Goal: Transaction & Acquisition: Purchase product/service

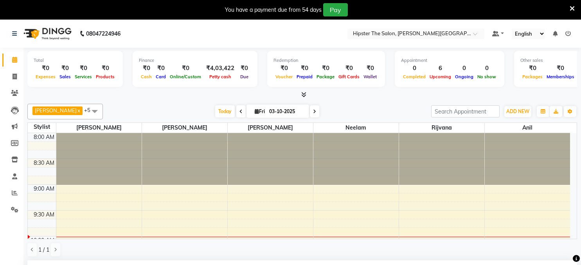
select select "85980"
select select "645"
select select "tentative"
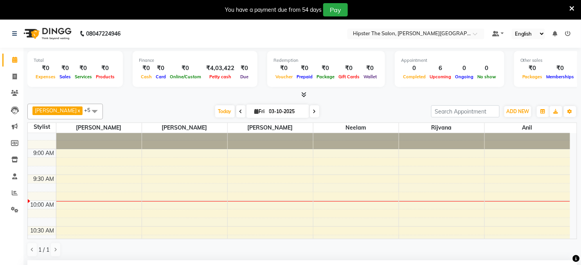
scroll to position [39, 0]
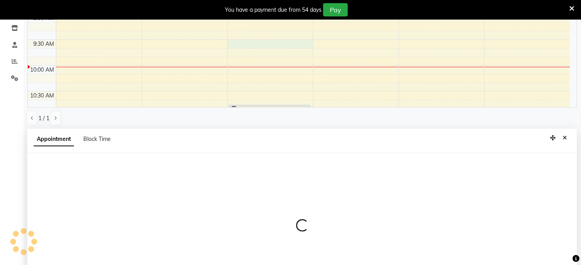
select select "85980"
select select "tentative"
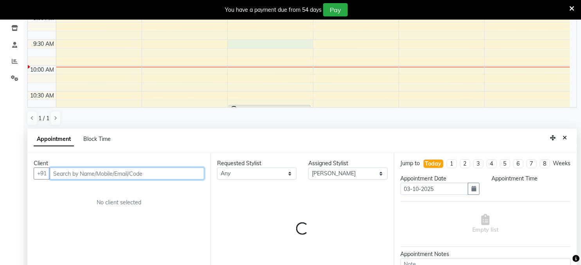
scroll to position [173, 0]
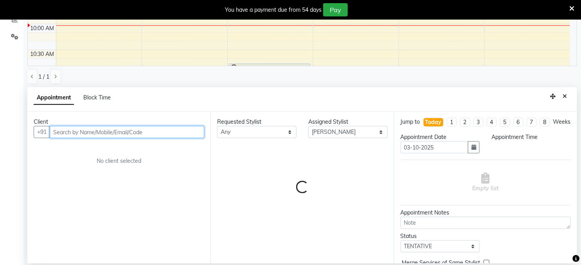
select select "570"
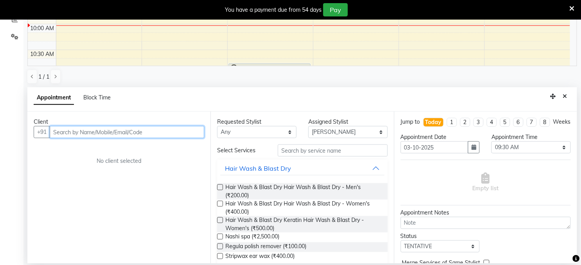
click at [55, 131] on input "text" at bounding box center [127, 132] width 155 height 12
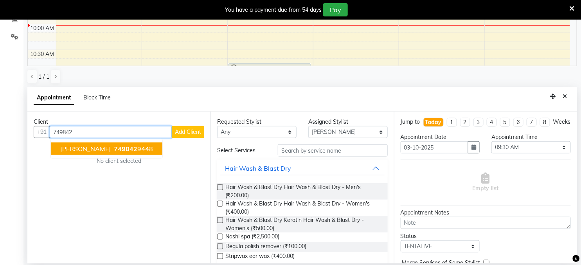
click at [96, 147] on span "[PERSON_NAME]" at bounding box center [85, 149] width 51 height 8
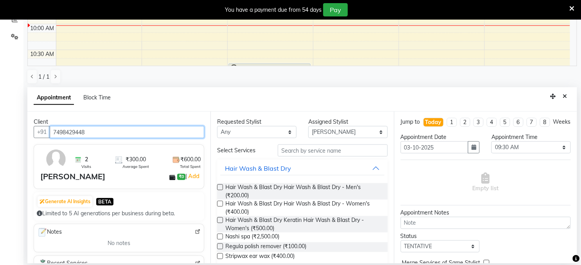
type input "7498429448"
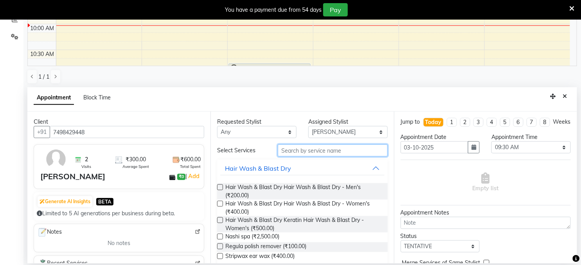
click at [316, 149] on input "text" at bounding box center [333, 150] width 110 height 12
click at [294, 149] on input "text" at bounding box center [333, 150] width 110 height 12
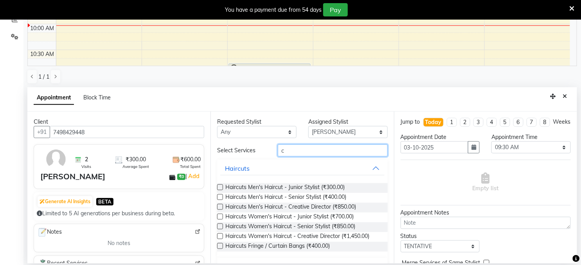
type input "c"
click at [219, 187] on label at bounding box center [220, 187] width 6 height 6
click at [219, 187] on input "checkbox" at bounding box center [219, 188] width 5 height 5
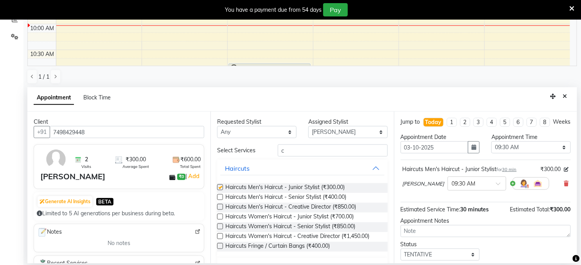
checkbox input "false"
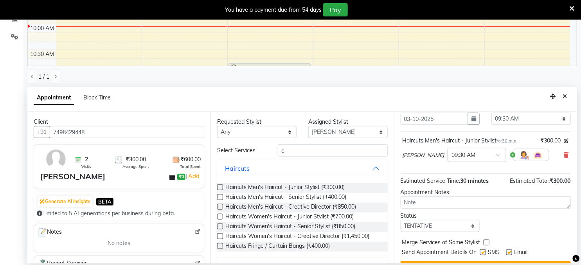
scroll to position [54, 0]
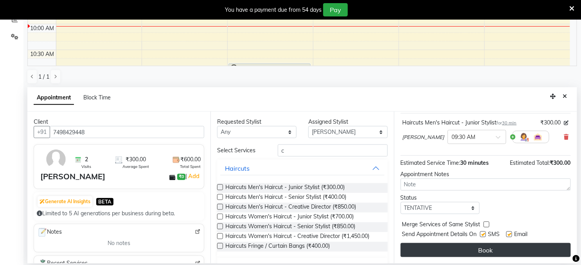
click at [515, 247] on button "Book" at bounding box center [486, 250] width 170 height 14
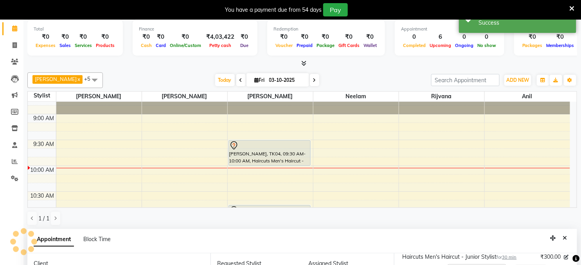
scroll to position [0, 0]
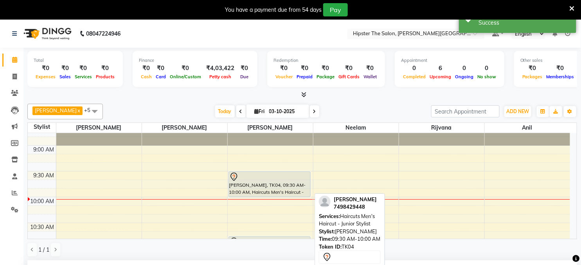
click at [257, 186] on div "[PERSON_NAME], TK04, 09:30 AM-10:00 AM, Haircuts Men's Haircut - Junior Stylist" at bounding box center [270, 184] width 82 height 25
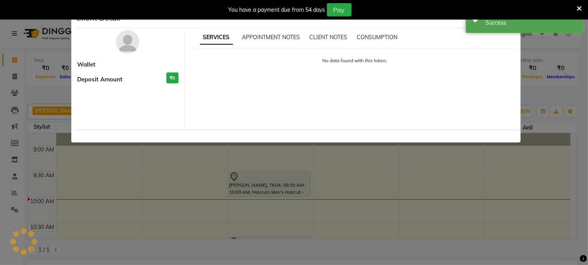
select select "7"
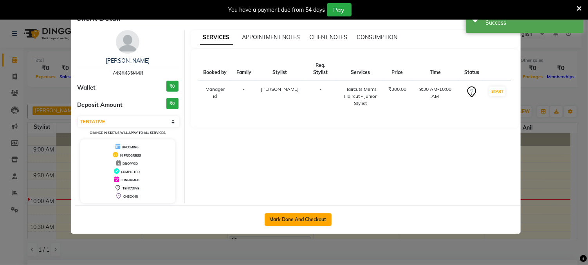
click at [303, 214] on button "Mark Done And Checkout" at bounding box center [298, 219] width 67 height 13
select select "8592"
select select "service"
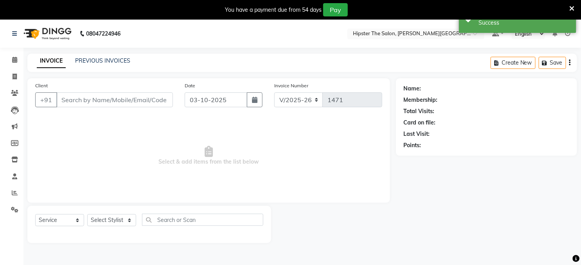
type input "7498429448"
select select "85980"
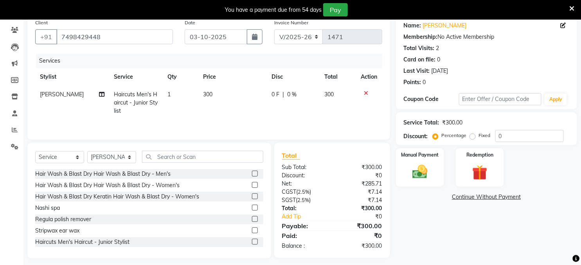
scroll to position [69, 0]
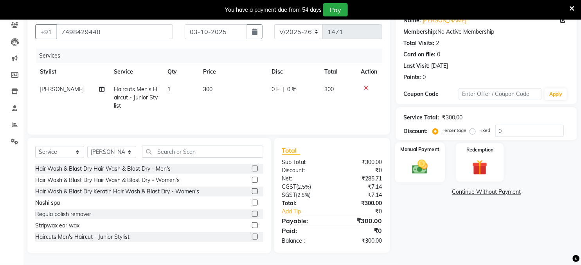
click at [418, 165] on img at bounding box center [420, 167] width 25 height 18
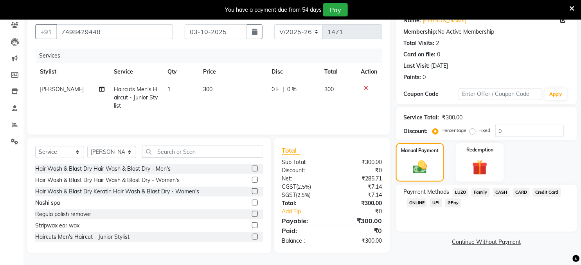
click at [453, 200] on span "GPay" at bounding box center [454, 203] width 16 height 9
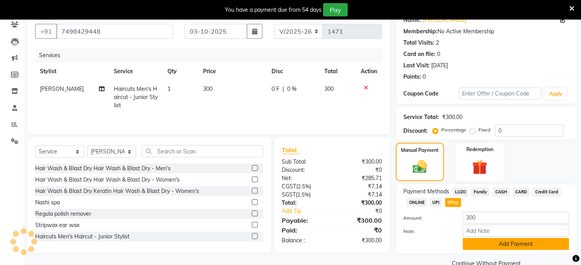
click at [527, 244] on button "Add Payment" at bounding box center [516, 244] width 107 height 12
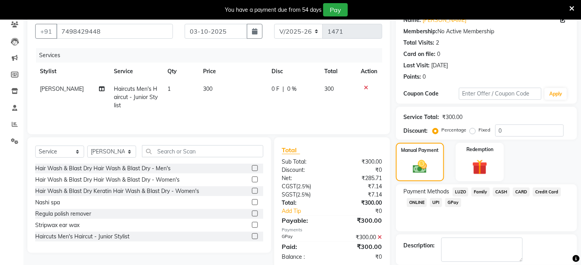
scroll to position [107, 0]
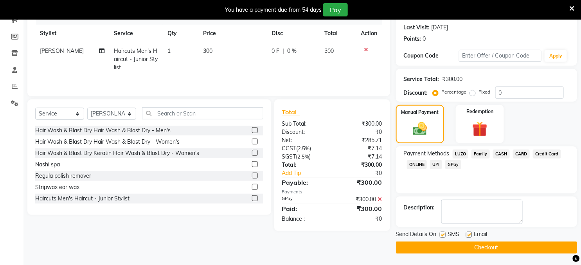
click at [557, 246] on button "Checkout" at bounding box center [486, 248] width 181 height 12
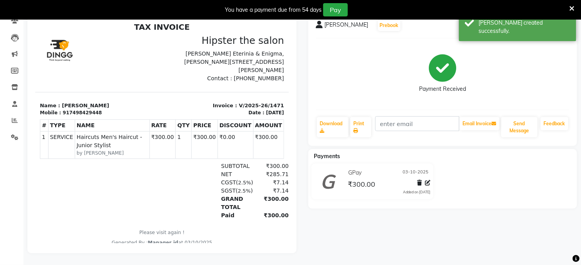
scroll to position [20, 0]
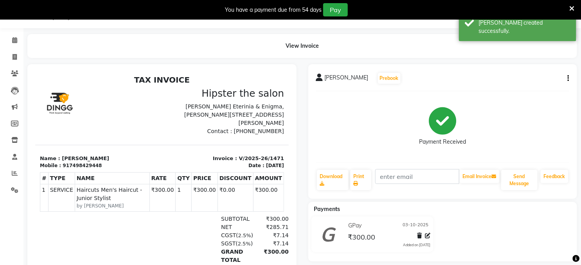
select select "service"
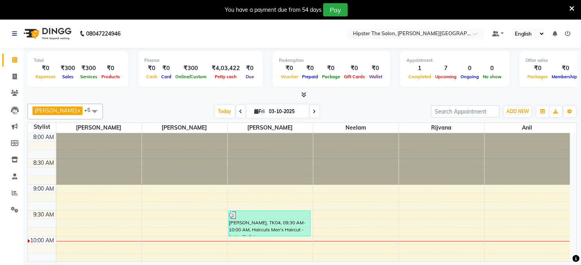
click at [280, 105] on span "[DATE]" at bounding box center [278, 111] width 63 height 13
click at [280, 114] on input "03-10-2025" at bounding box center [286, 112] width 39 height 12
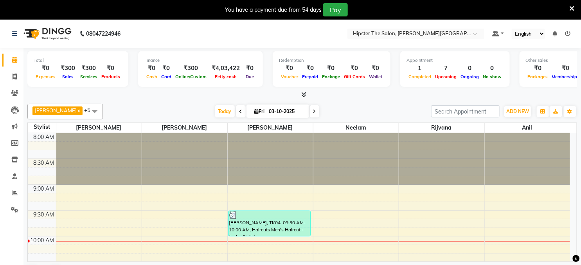
click at [280, 114] on input "03-10-2025" at bounding box center [286, 112] width 39 height 12
select select "10"
select select "2025"
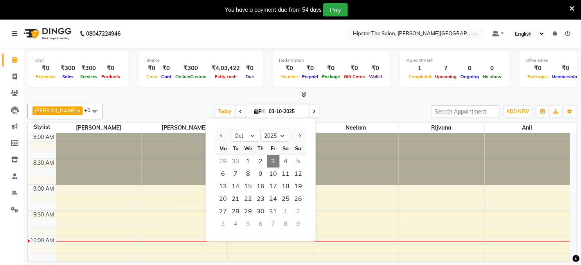
click at [280, 114] on input "03-10-2025" at bounding box center [286, 112] width 39 height 12
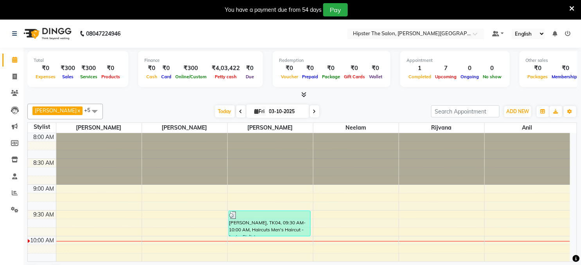
click at [280, 114] on input "03-10-2025" at bounding box center [286, 112] width 39 height 12
select select "10"
select select "2025"
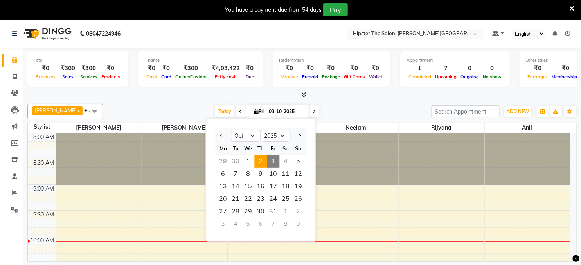
click at [259, 158] on span "2" at bounding box center [261, 161] width 13 height 13
type input "02-10-2025"
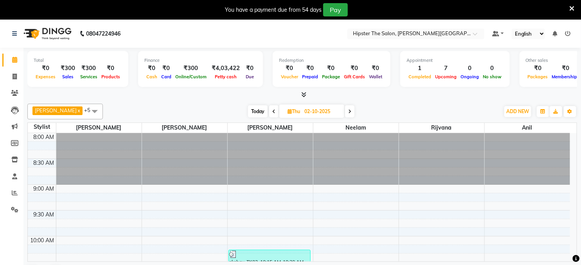
click at [325, 110] on input "02-10-2025" at bounding box center [321, 112] width 39 height 12
select select "10"
select select "2025"
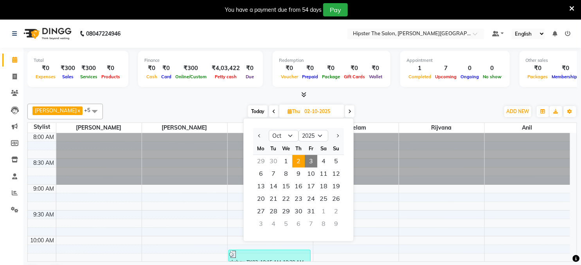
click at [317, 114] on input "02-10-2025" at bounding box center [321, 112] width 39 height 12
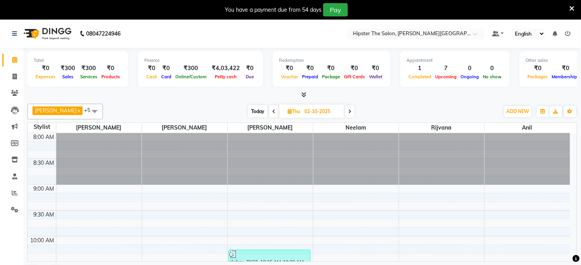
click at [323, 111] on input "02-10-2025" at bounding box center [321, 112] width 39 height 12
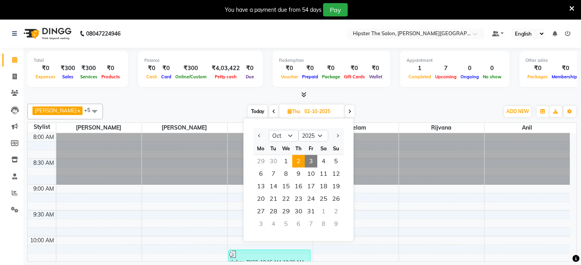
click at [323, 111] on input "02-10-2025" at bounding box center [321, 112] width 39 height 12
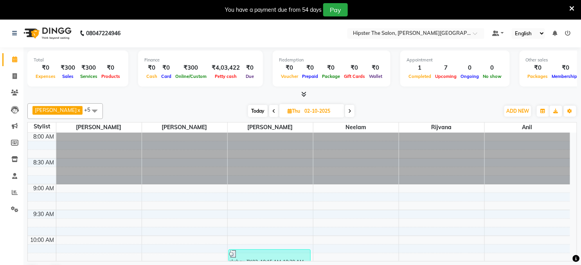
click at [302, 107] on input "02-10-2025" at bounding box center [321, 111] width 39 height 12
select select "10"
select select "2025"
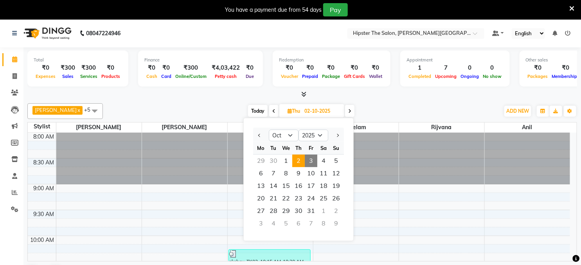
click at [311, 156] on span "3" at bounding box center [311, 161] width 13 height 13
type input "03-10-2025"
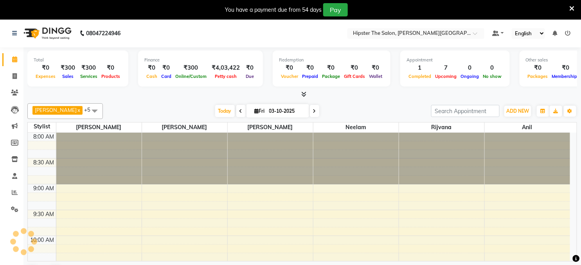
scroll to position [104, 0]
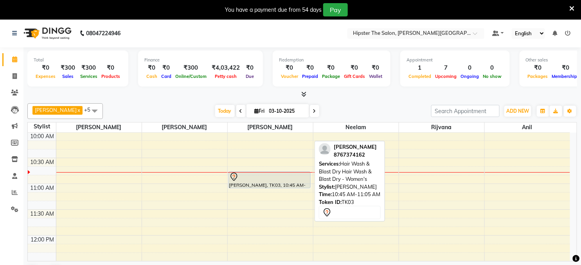
click at [262, 176] on div at bounding box center [269, 176] width 81 height 9
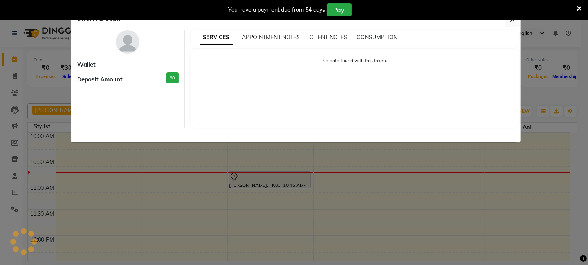
select select "7"
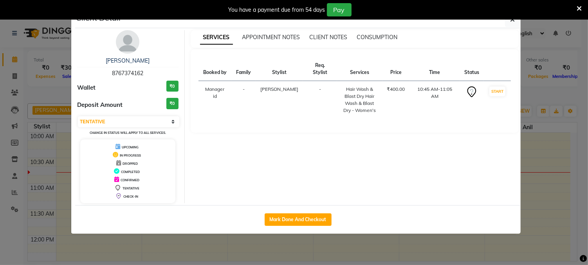
click at [83, 249] on ngb-modal-window "Client Detail [PERSON_NAME] 8767374162 Wallet ₹0 Deposit Amount ₹0 Select IN SE…" at bounding box center [294, 132] width 588 height 265
